Goal: Transaction & Acquisition: Download file/media

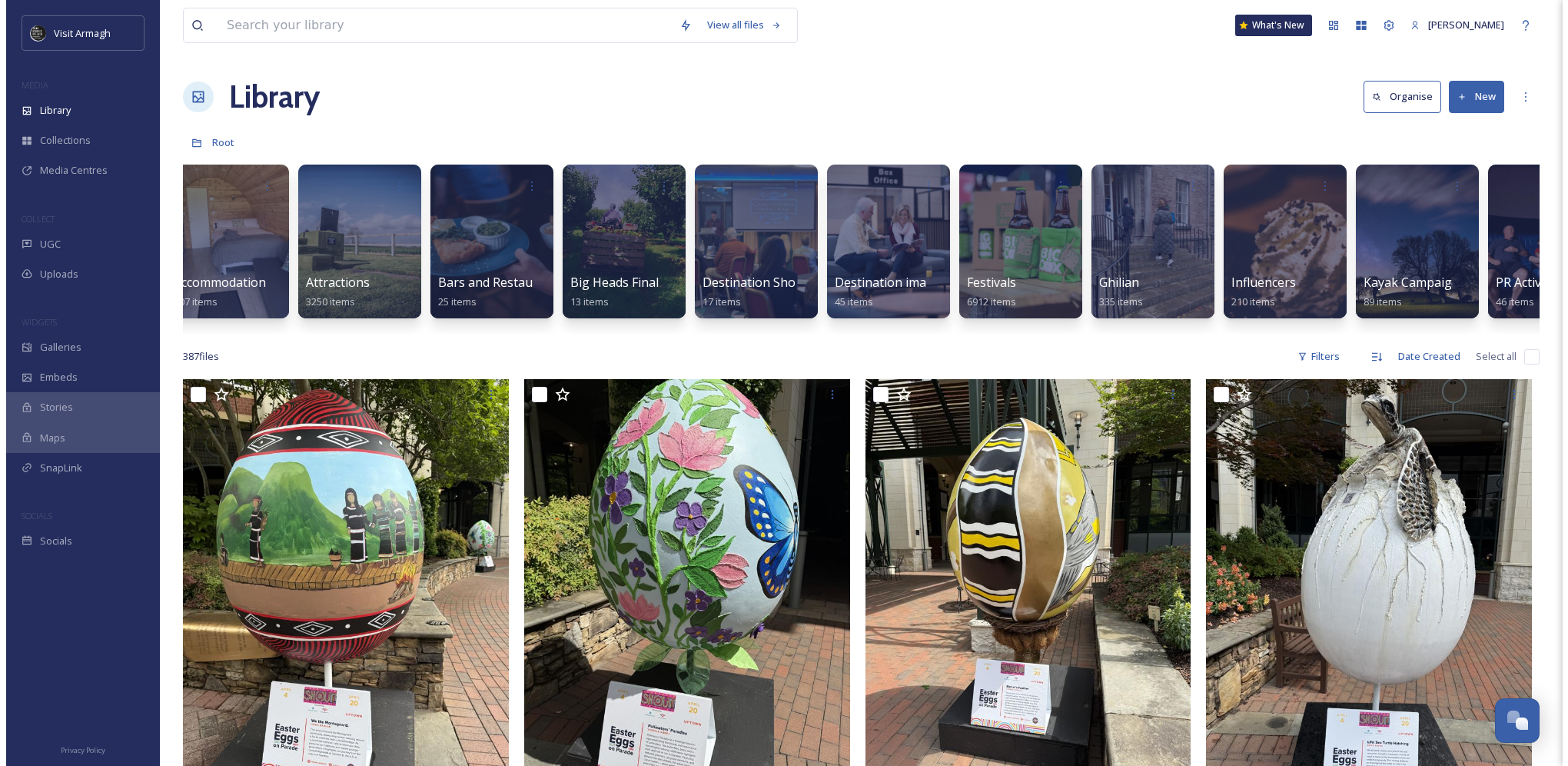
scroll to position [0, 198]
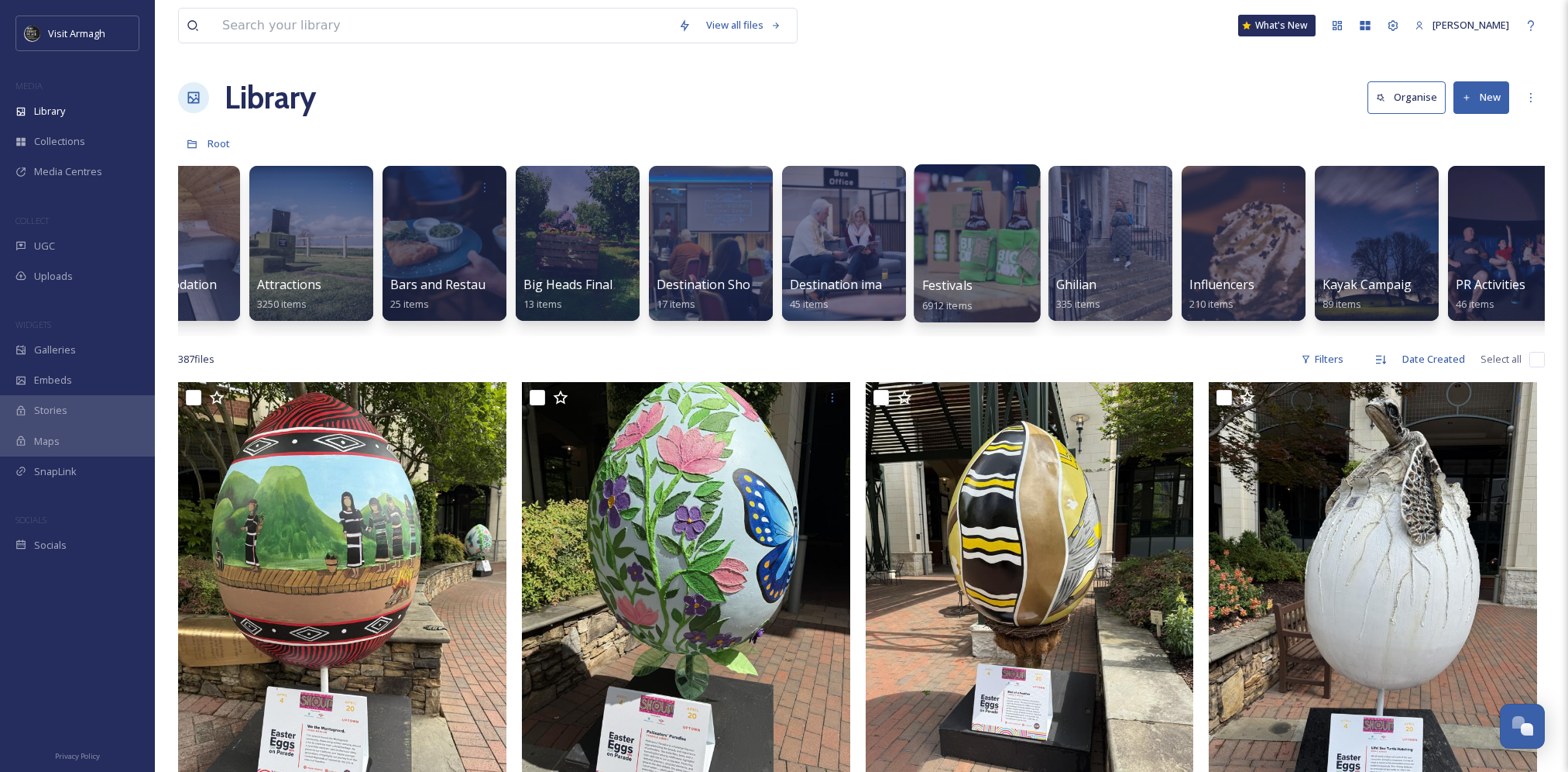
click at [985, 239] on div at bounding box center [977, 243] width 126 height 158
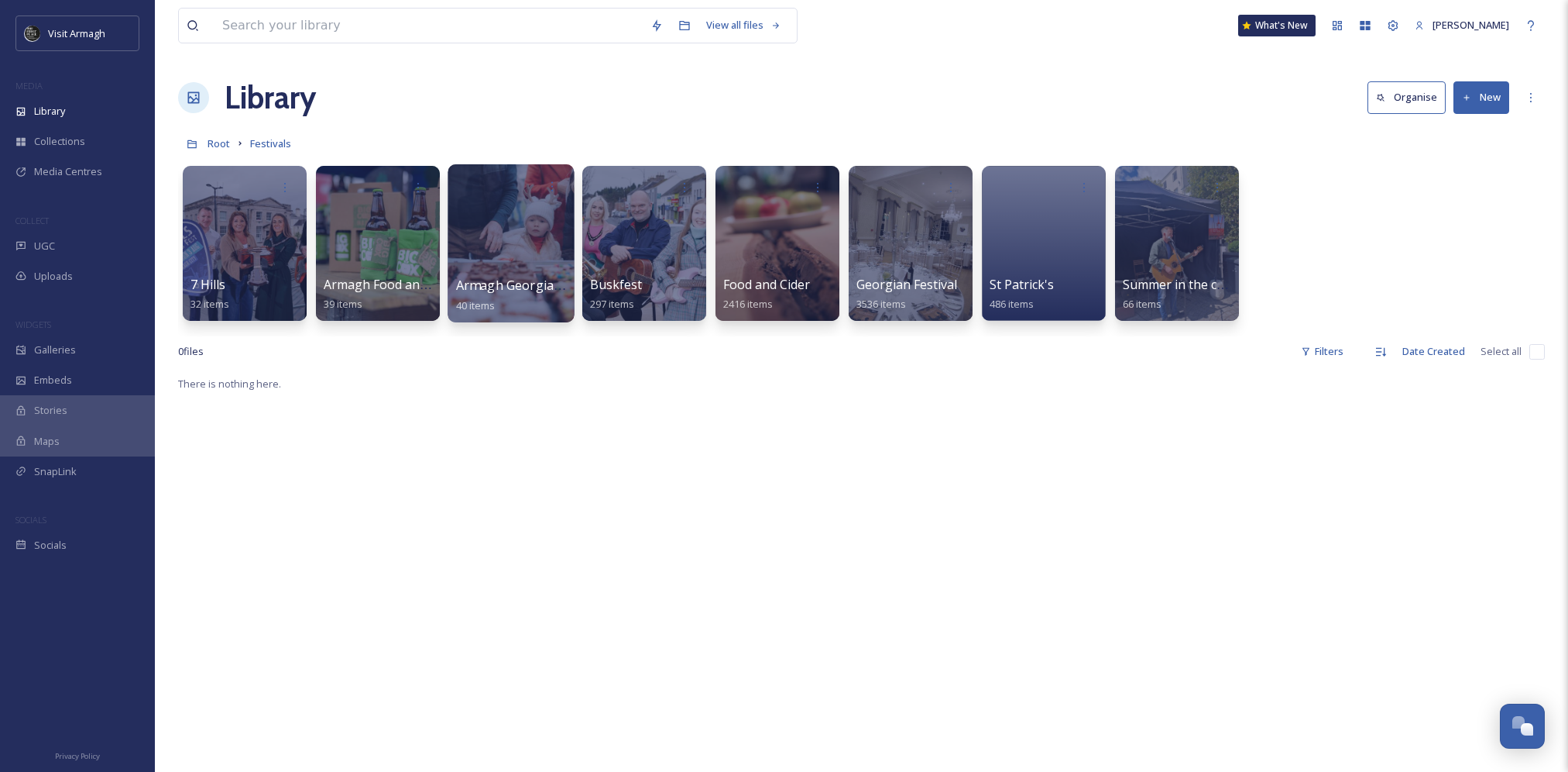
click at [526, 235] on div at bounding box center [510, 243] width 126 height 158
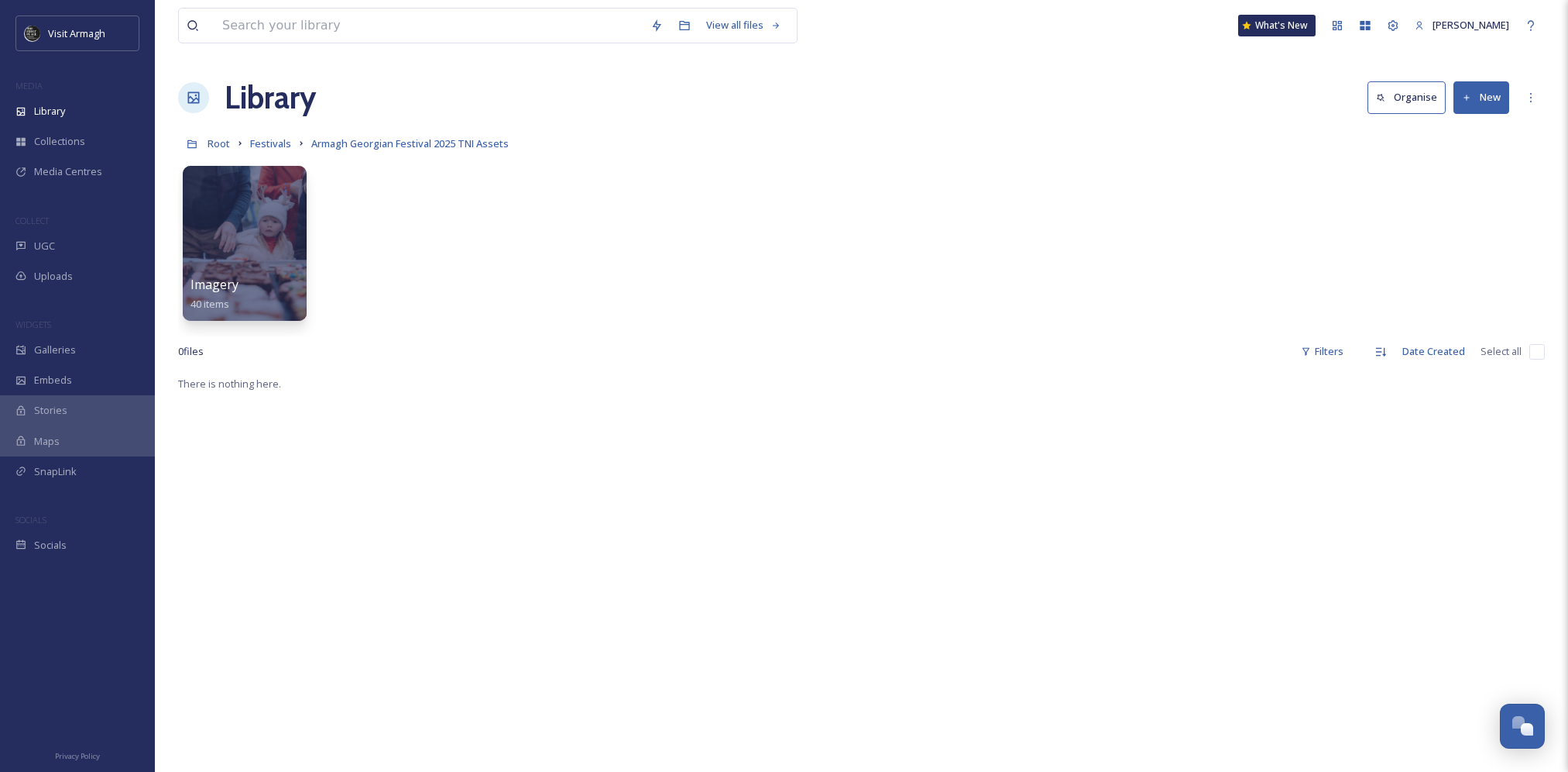
click at [272, 136] on link "Festivals" at bounding box center [270, 143] width 41 height 18
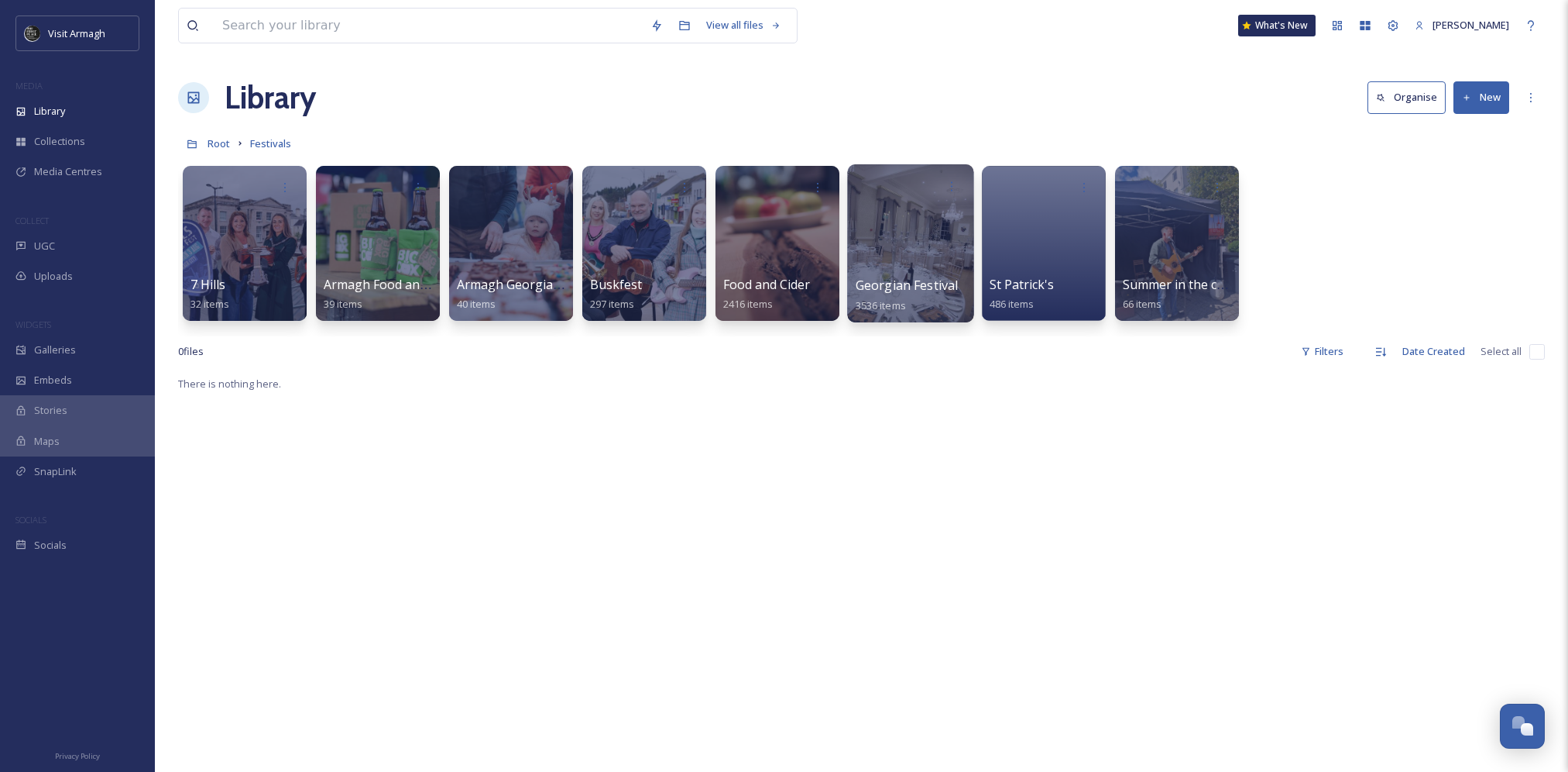
click at [910, 206] on div at bounding box center [910, 243] width 126 height 158
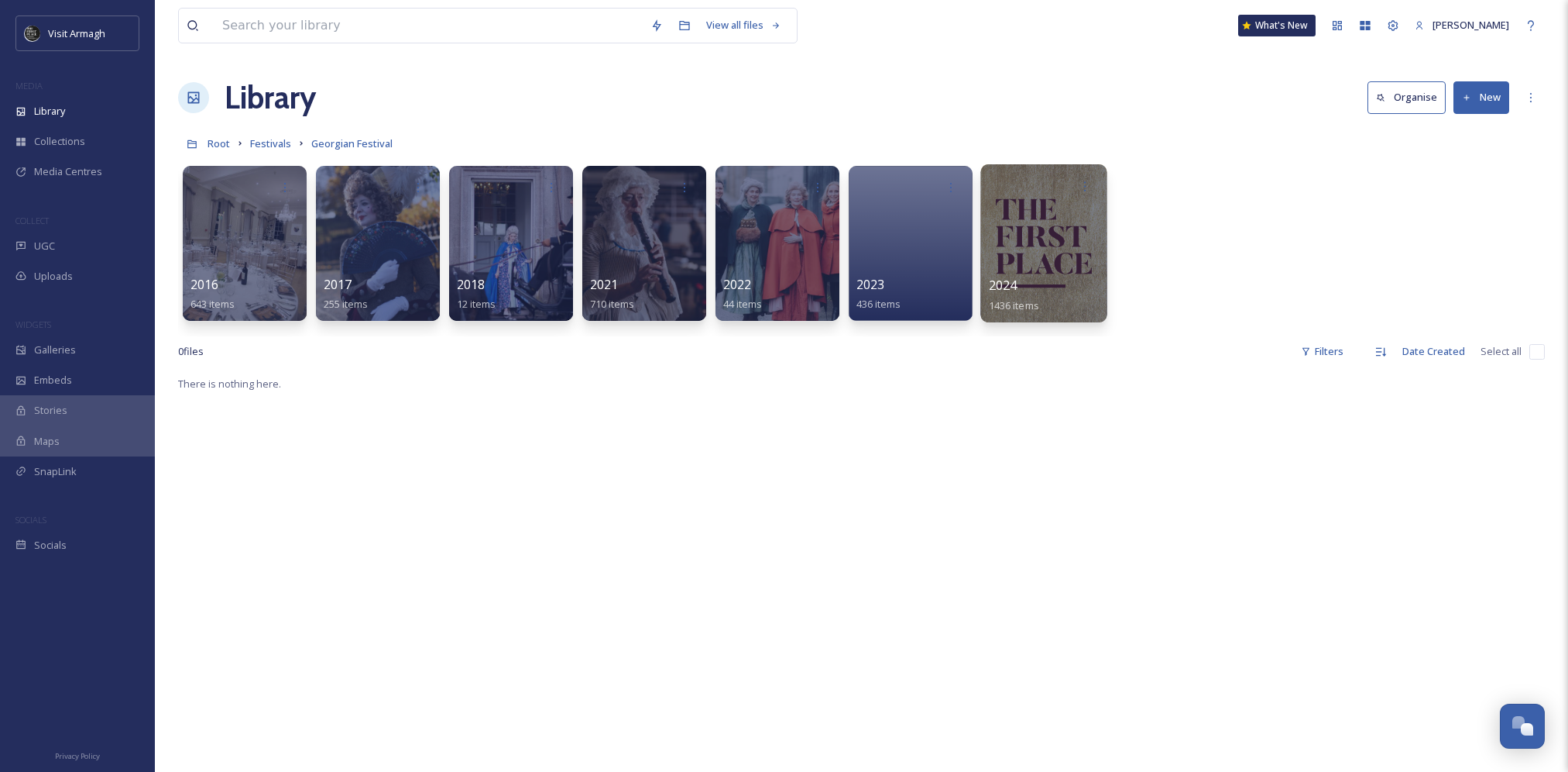
click at [1049, 248] on div at bounding box center [1043, 243] width 126 height 158
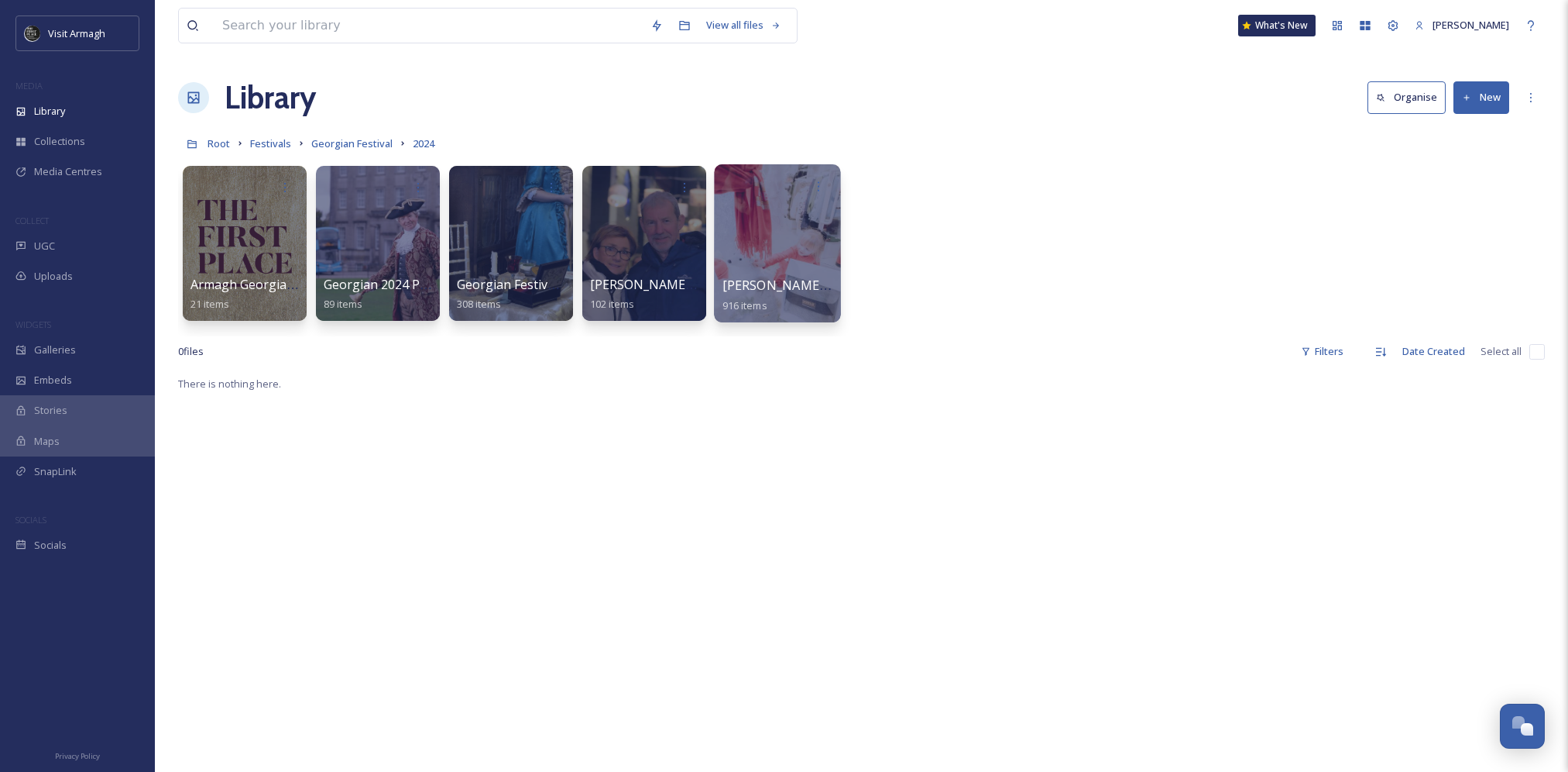
click at [770, 238] on div at bounding box center [777, 243] width 126 height 158
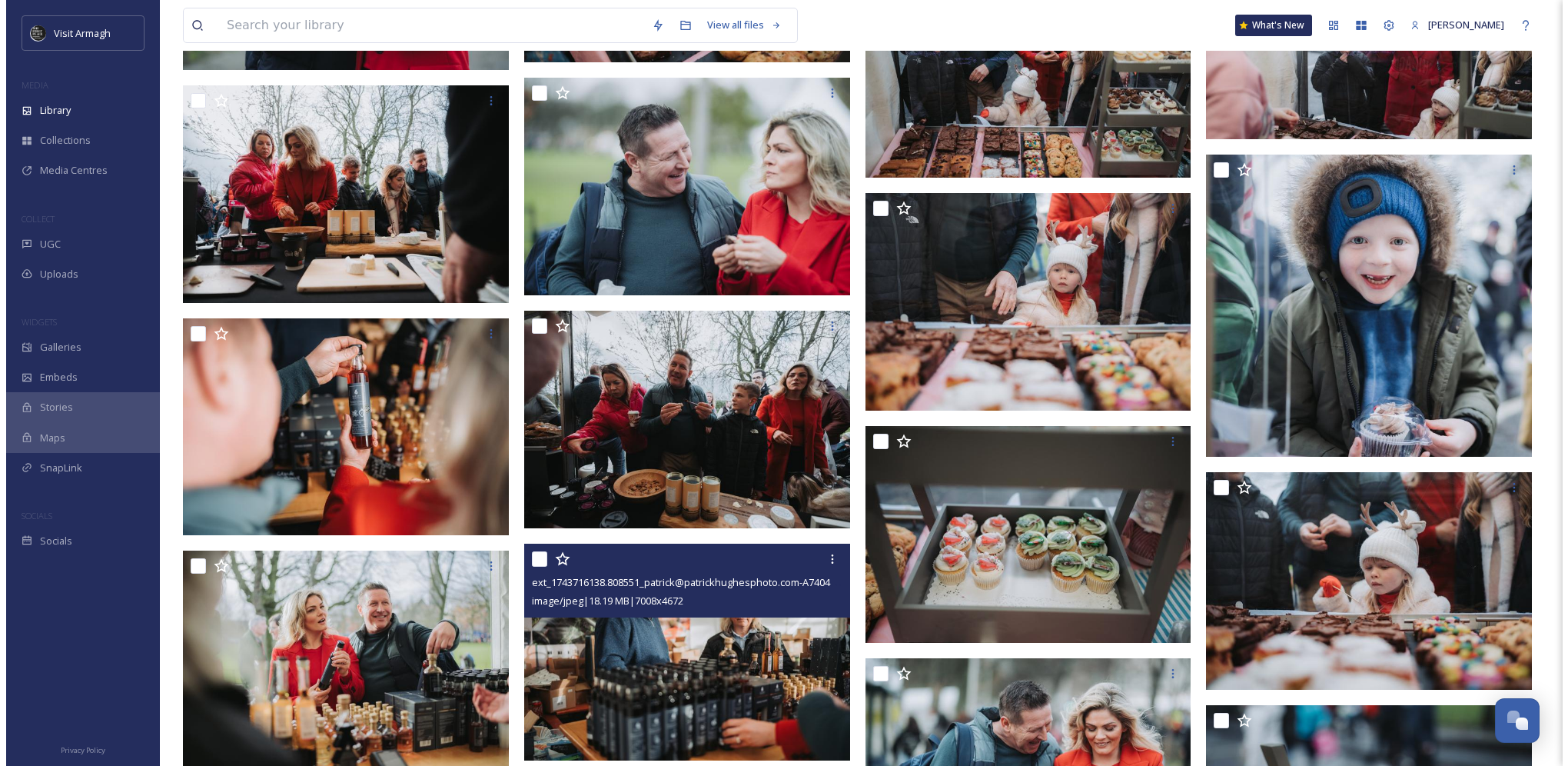
scroll to position [21483, 0]
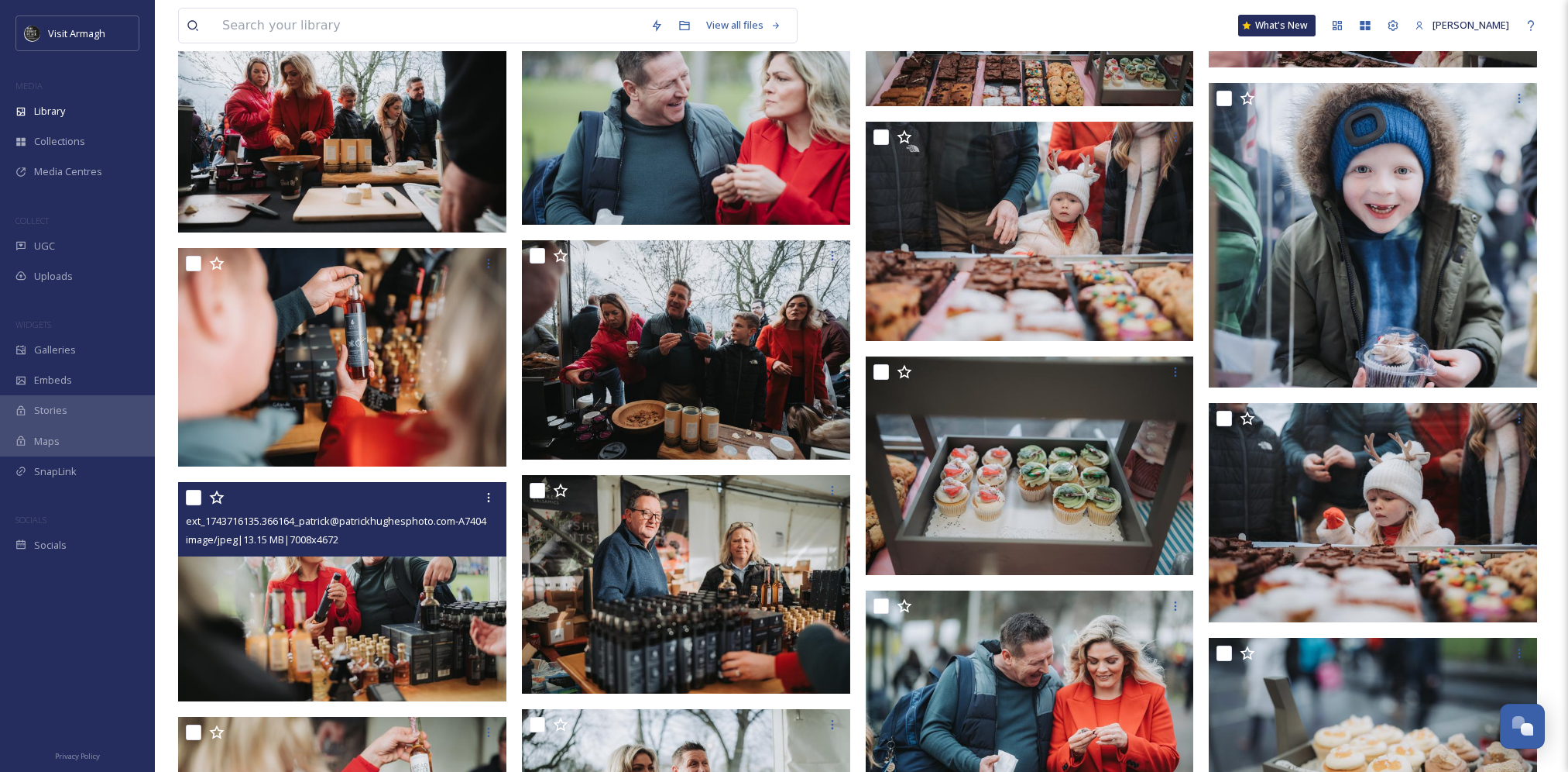
click at [428, 597] on img at bounding box center [342, 591] width 329 height 219
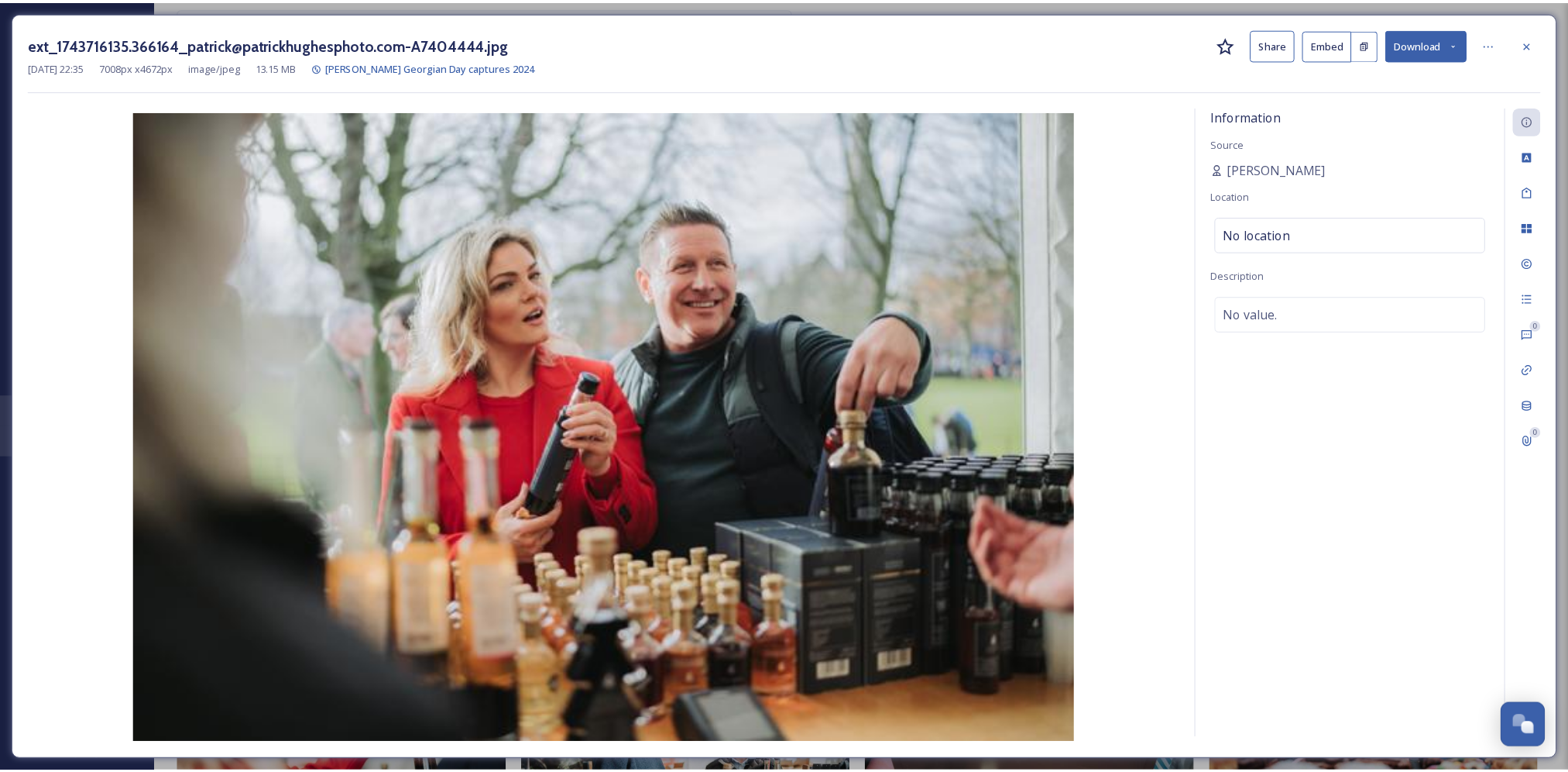
scroll to position [21842, 0]
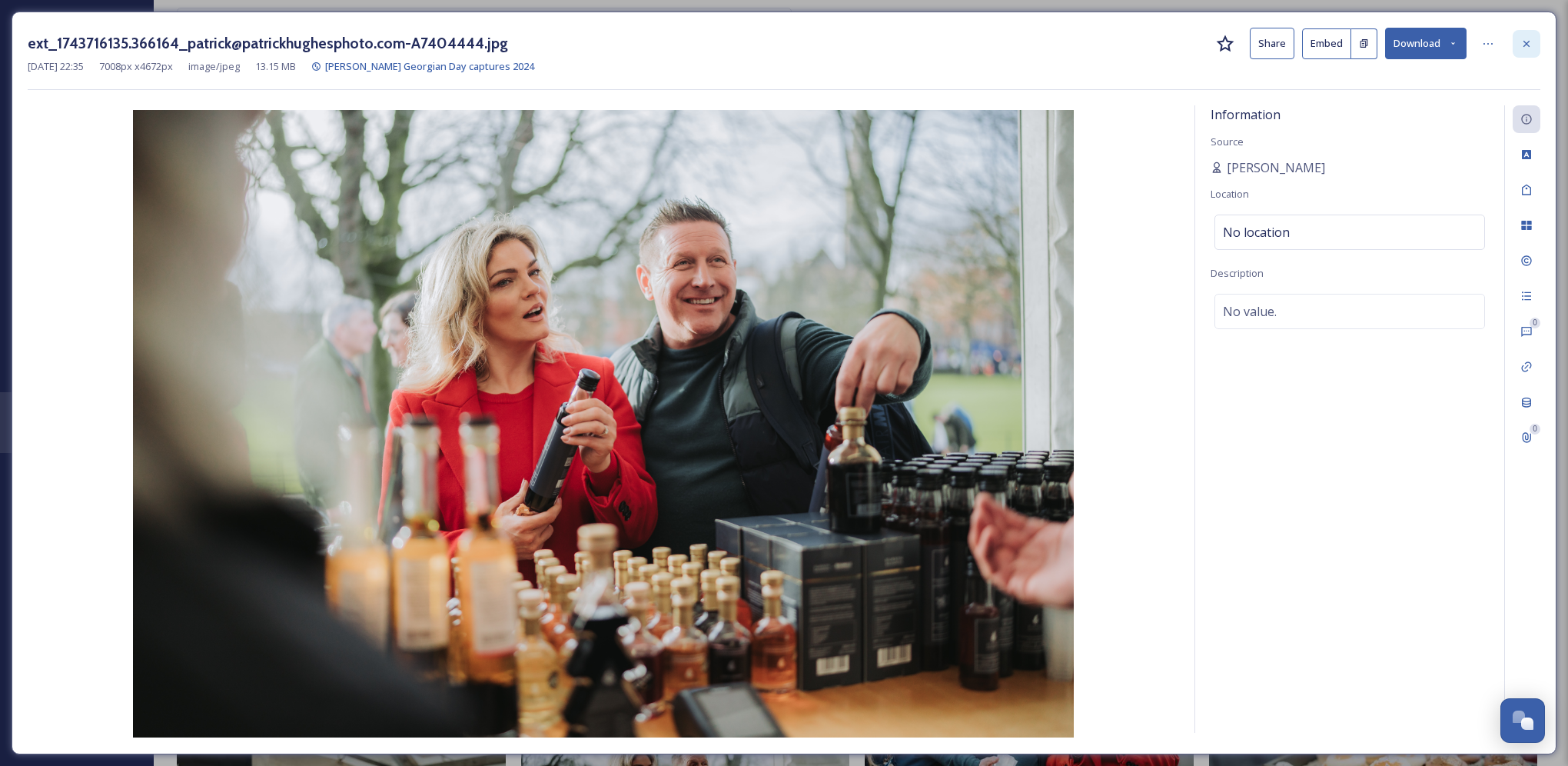
click at [1527, 42] on icon at bounding box center [1526, 44] width 12 height 12
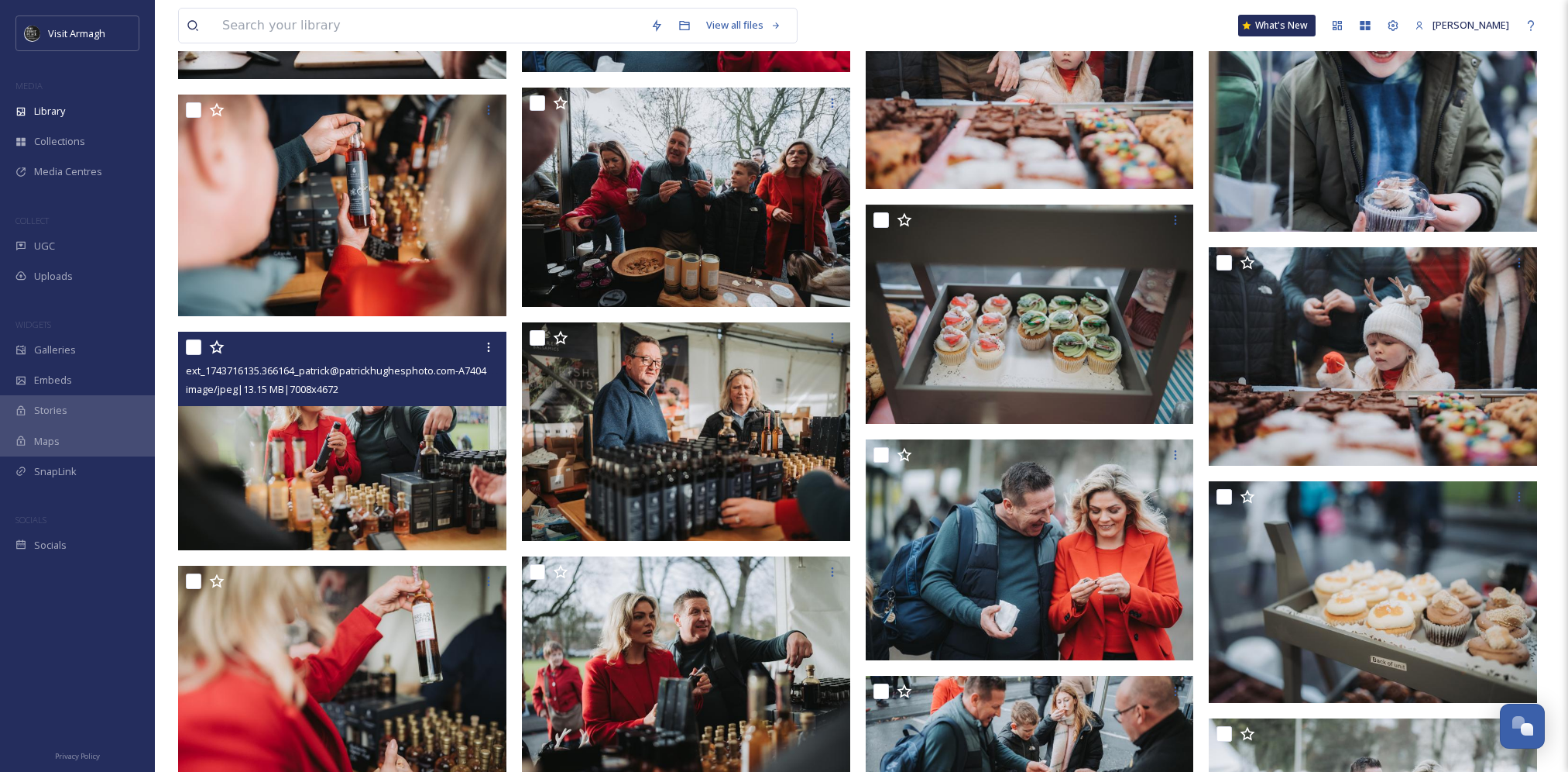
scroll to position [22074, 0]
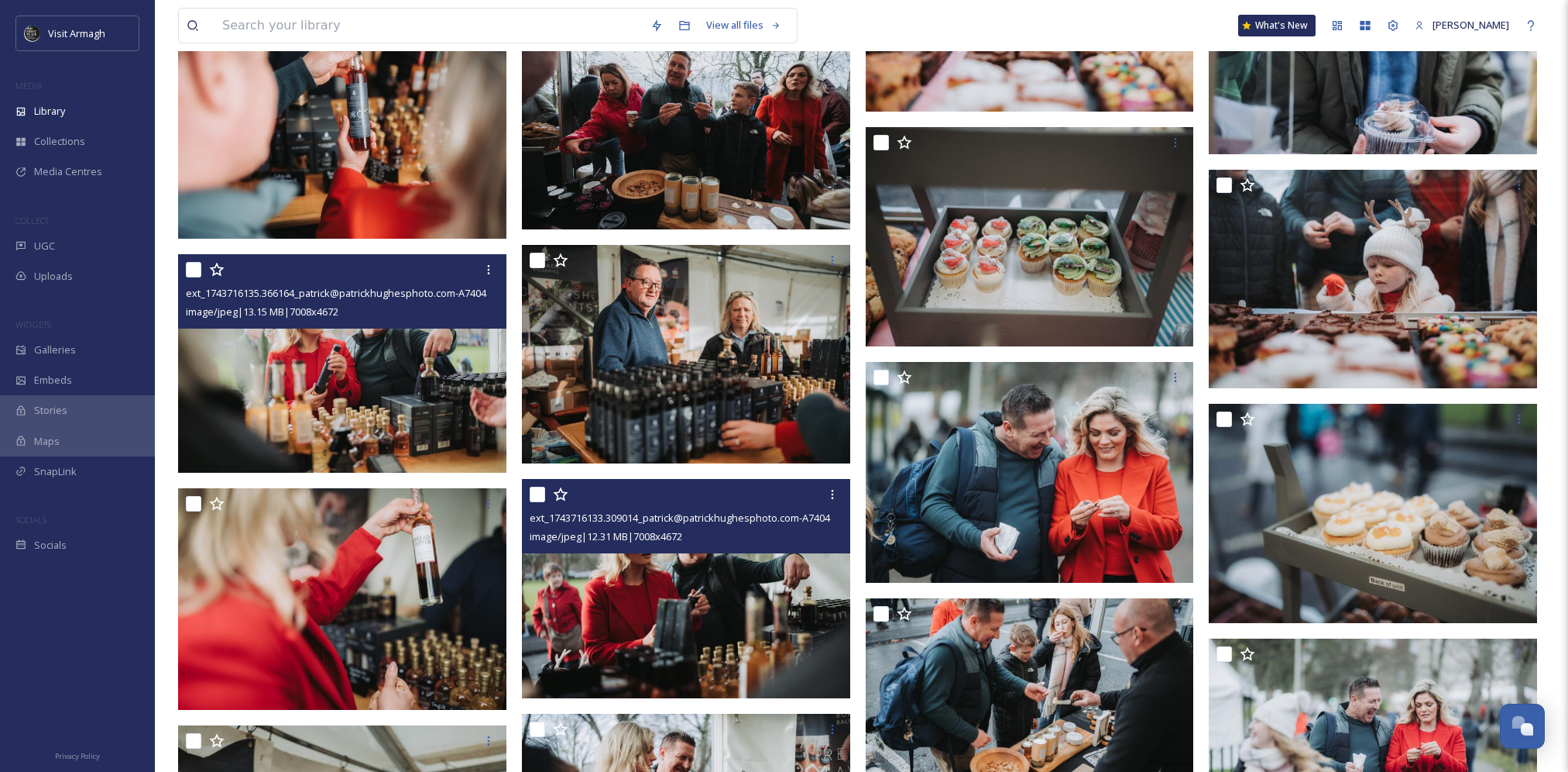
click at [714, 587] on img at bounding box center [686, 588] width 329 height 219
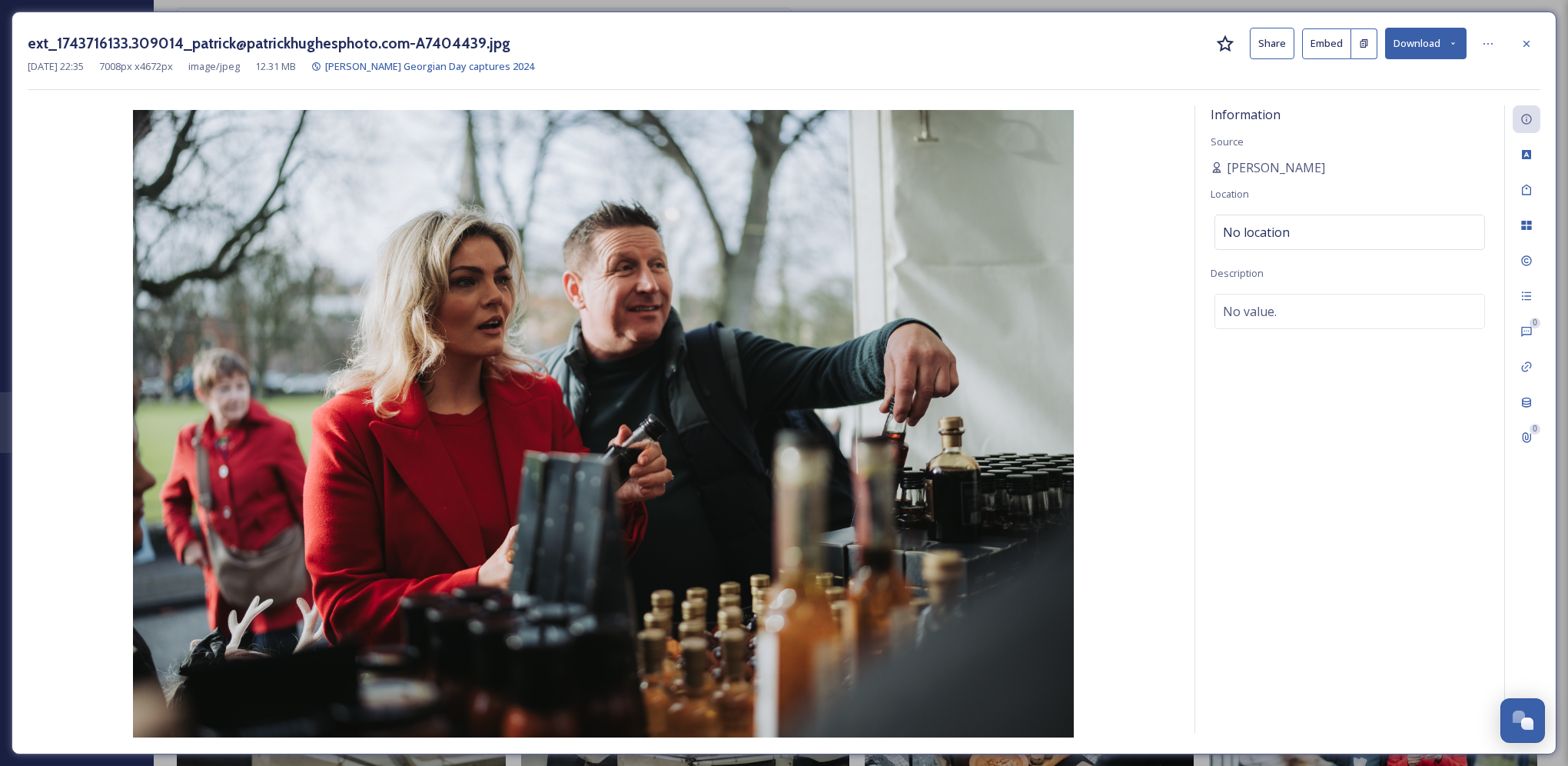
click at [1523, 38] on icon at bounding box center [1526, 44] width 12 height 12
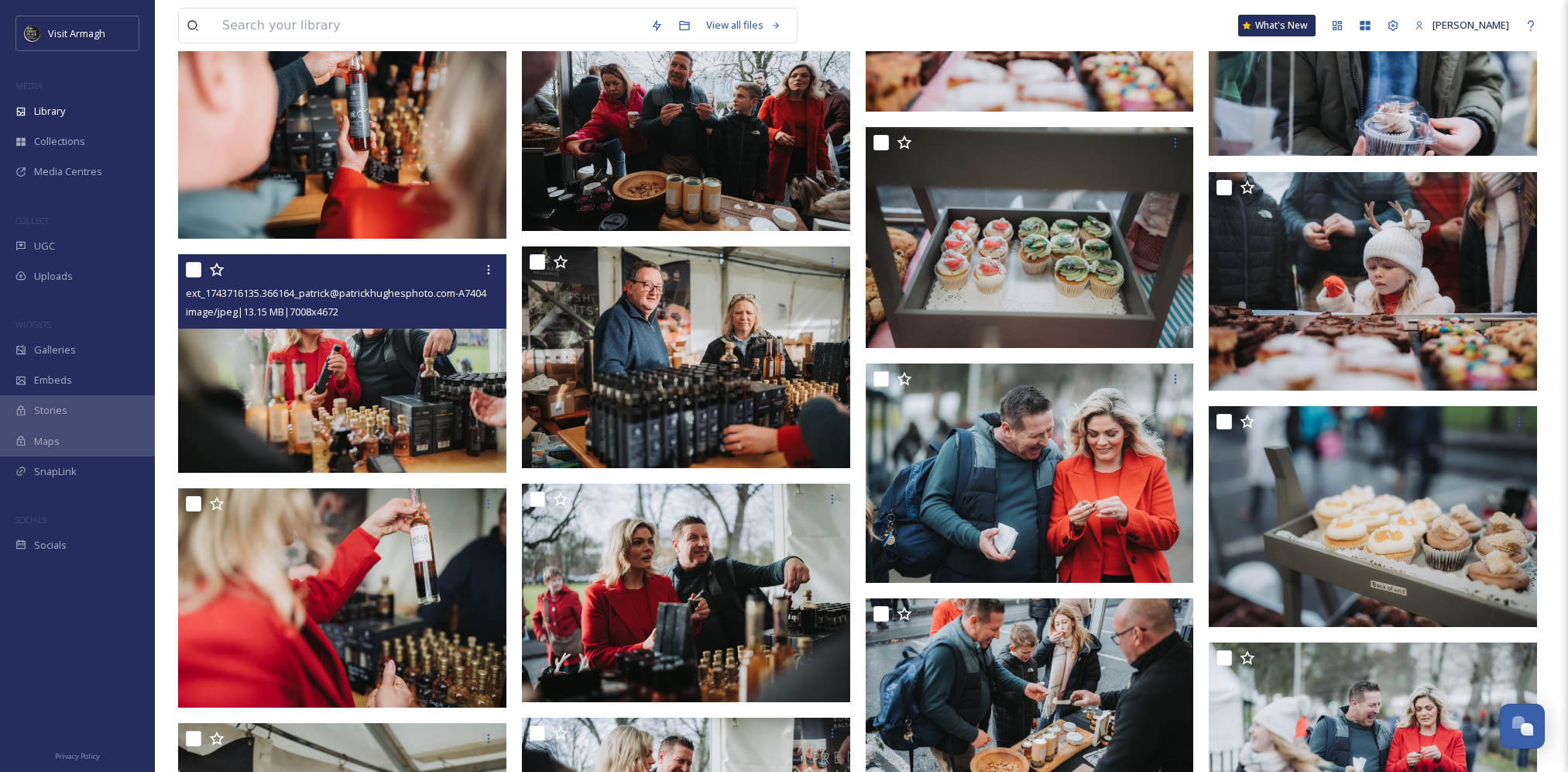
scroll to position [21997, 0]
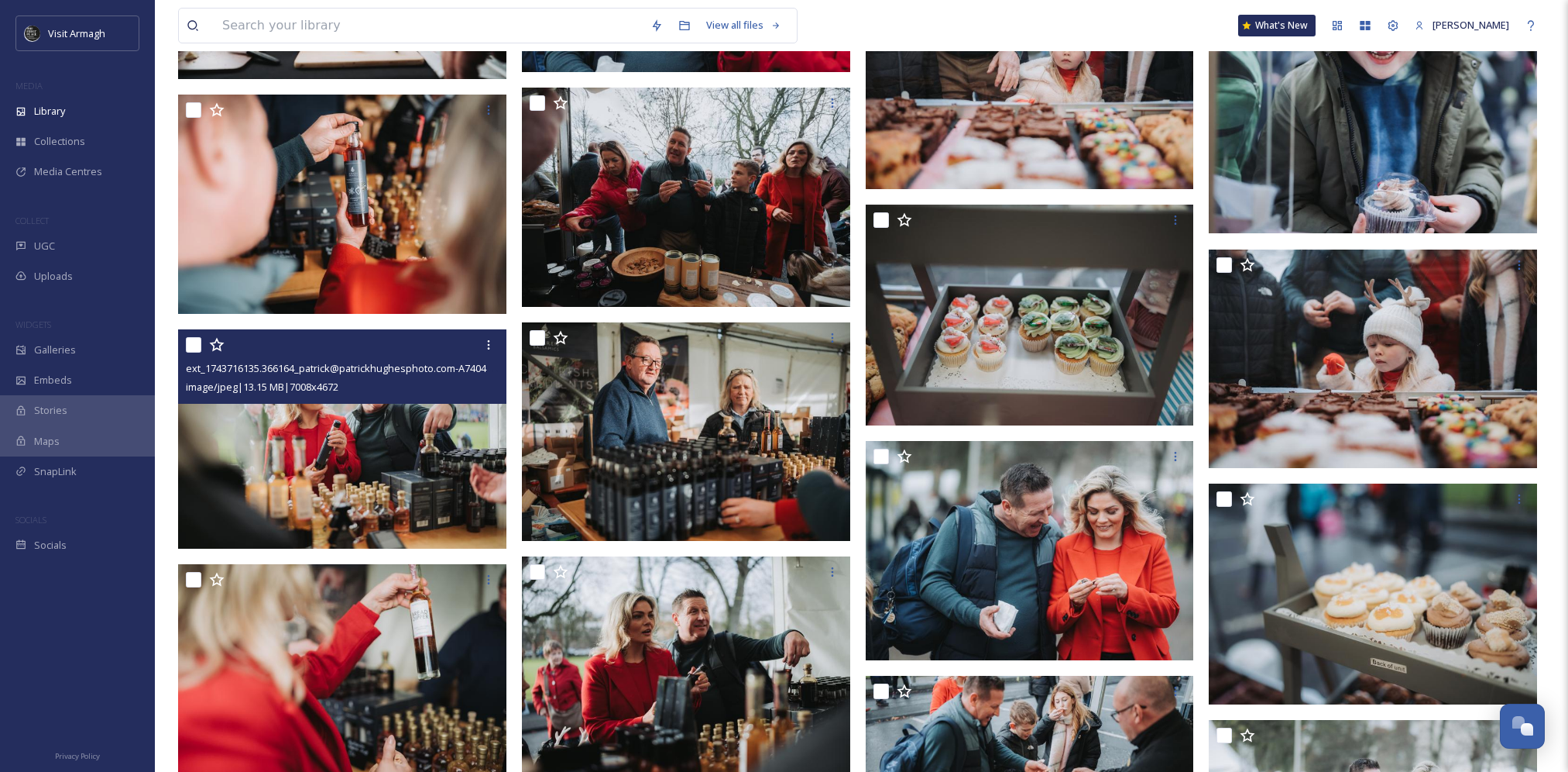
click at [419, 441] on img at bounding box center [342, 438] width 329 height 219
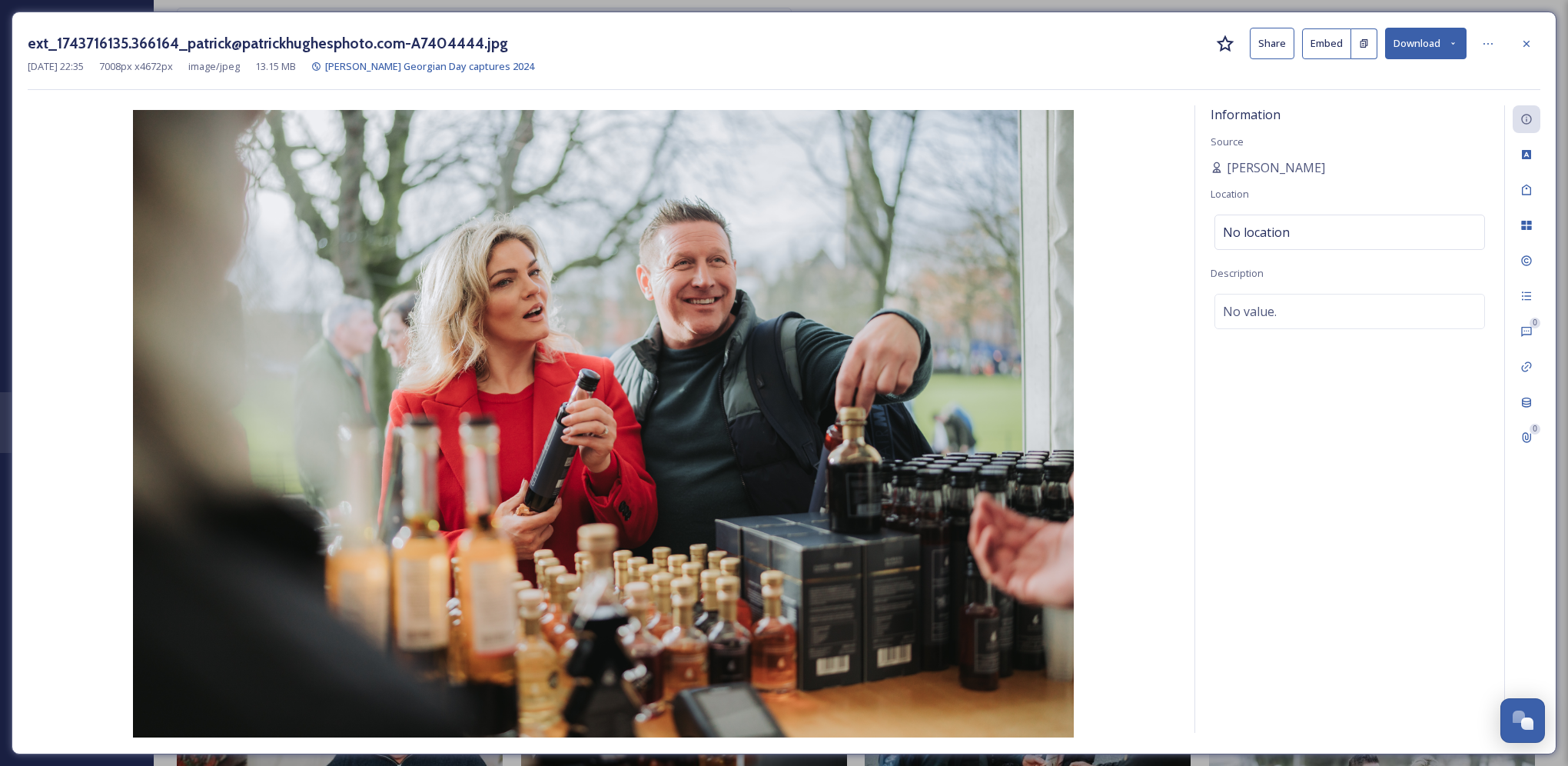
click at [1466, 43] on div "ext_1743716135.366164_patrick@patrickhughesphoto.com-A7404444.jpg Share Embed D…" at bounding box center [784, 43] width 1513 height 31
click at [1462, 43] on button "Download" at bounding box center [1425, 43] width 81 height 31
click at [1418, 74] on span "Download Original (7008 x 4672)" at bounding box center [1385, 79] width 145 height 15
click at [1524, 49] on icon at bounding box center [1526, 44] width 12 height 12
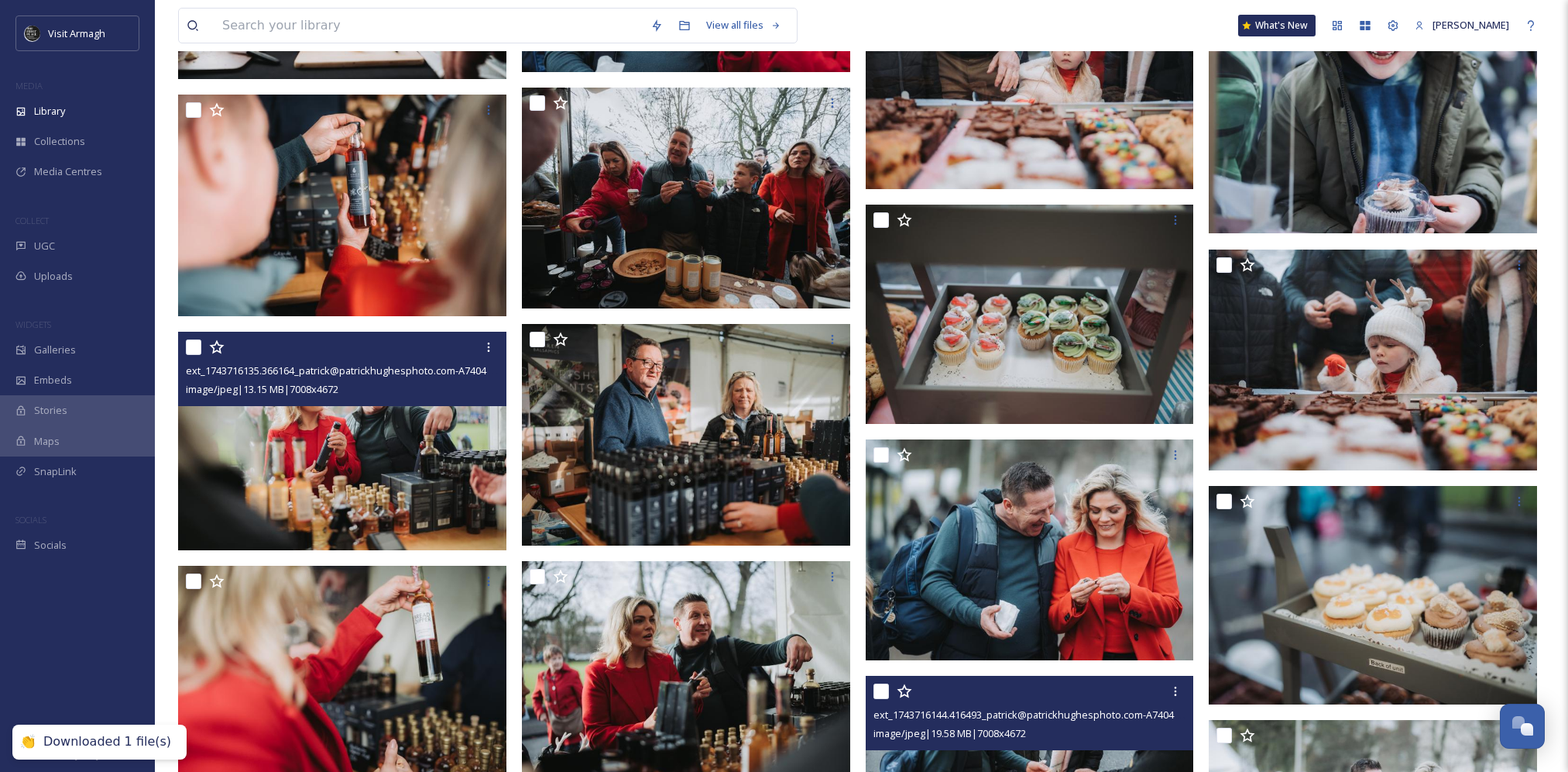
scroll to position [22539, 0]
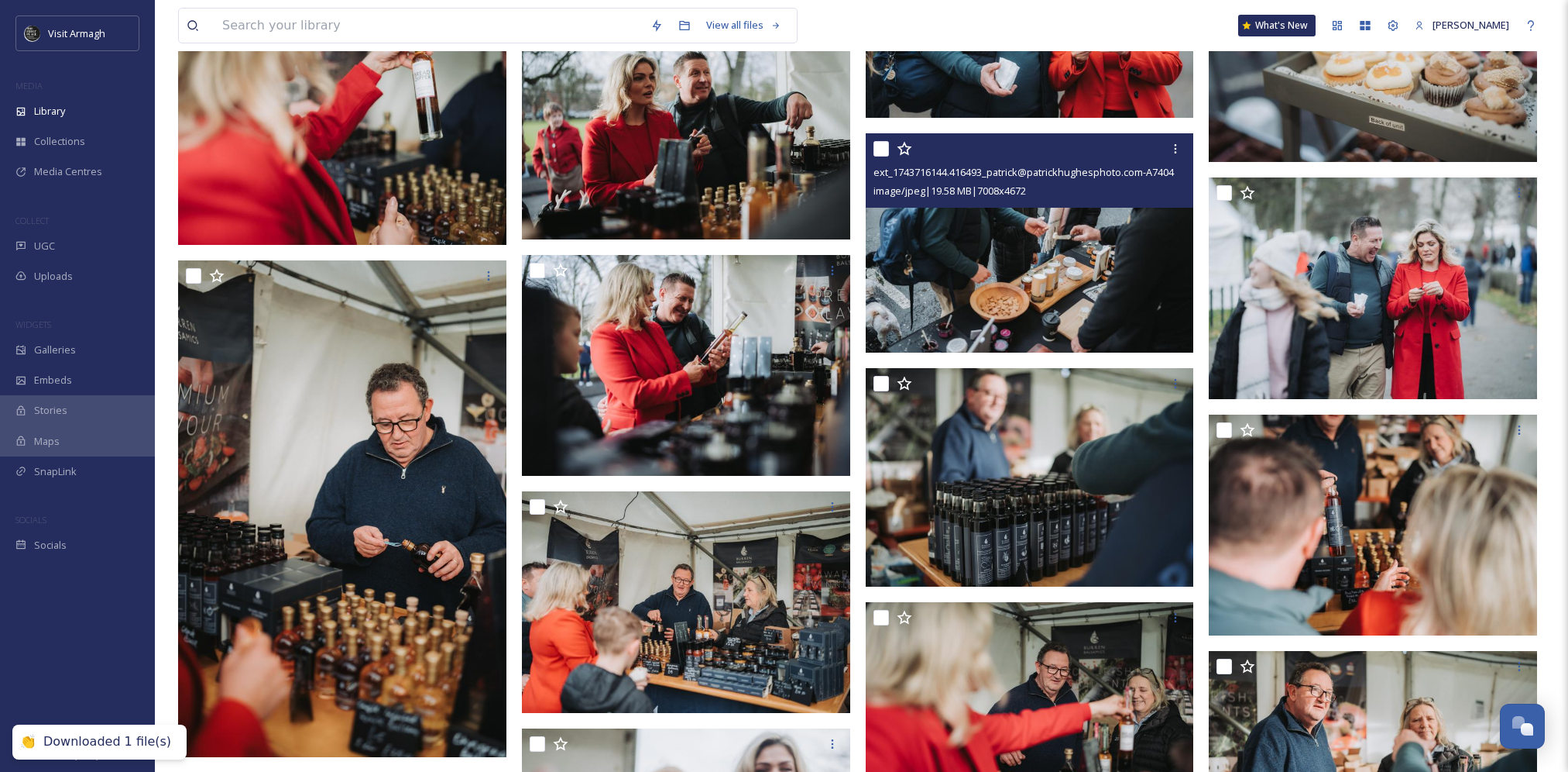
click at [1092, 290] on img at bounding box center [1030, 243] width 329 height 219
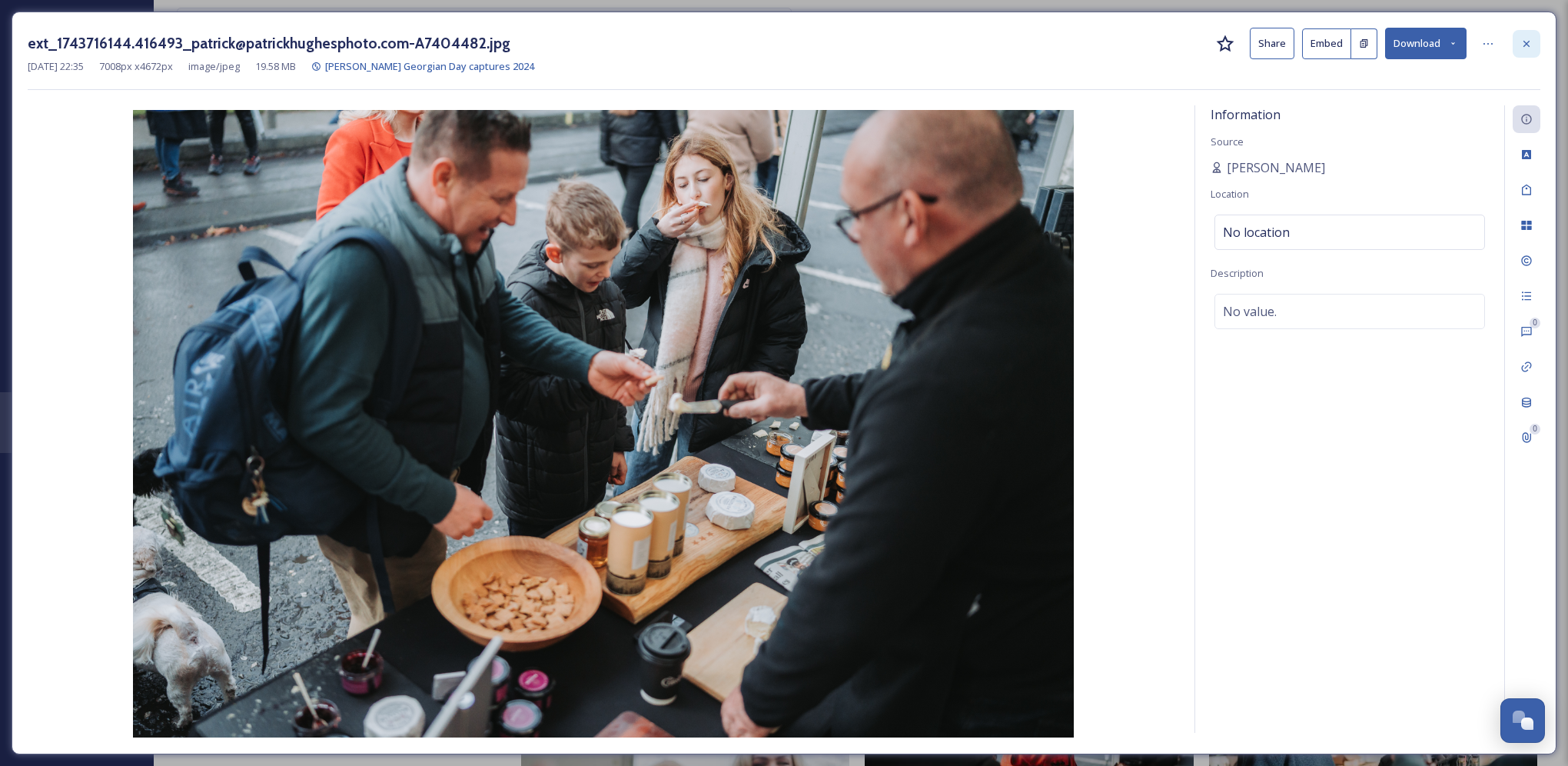
click at [1521, 52] on div at bounding box center [1526, 44] width 28 height 28
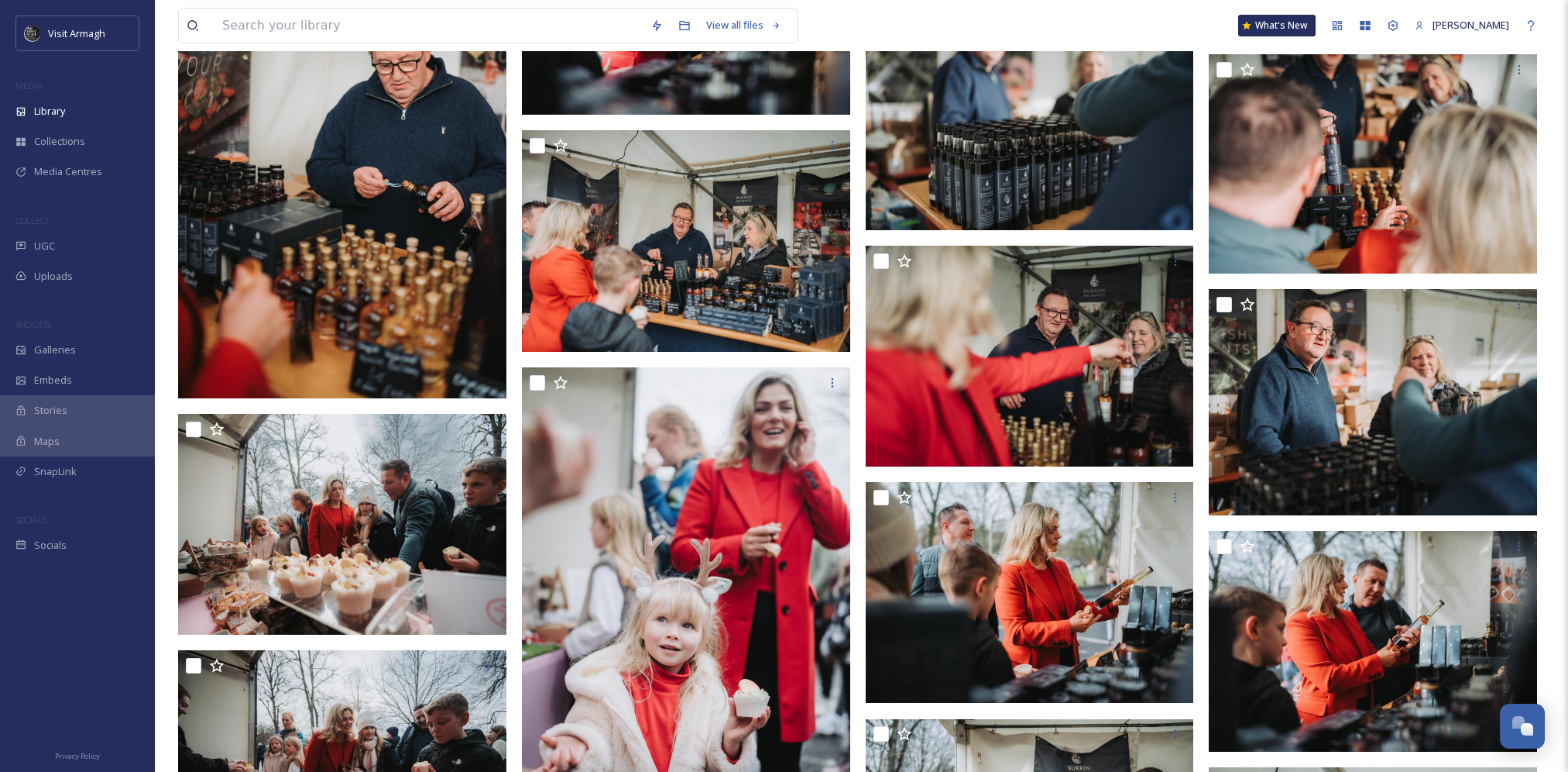
scroll to position [22849, 0]
